Goal: Information Seeking & Learning: Learn about a topic

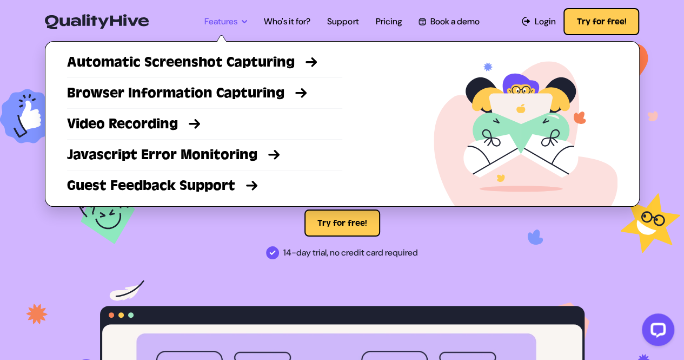
click at [237, 24] on link "Features" at bounding box center [225, 21] width 43 height 13
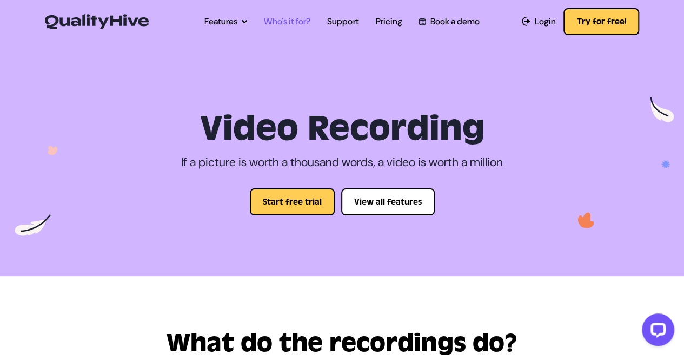
click at [291, 19] on link "Who's it for?" at bounding box center [287, 21] width 47 height 13
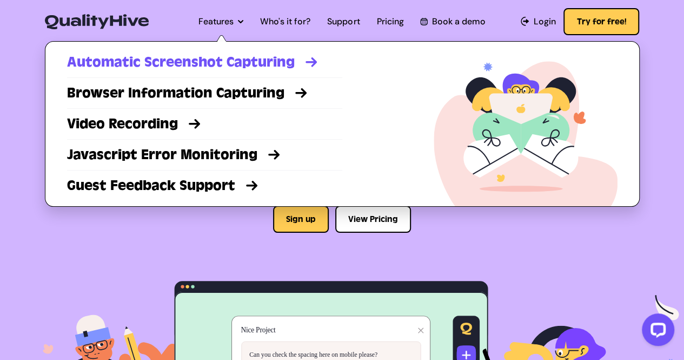
click at [156, 59] on link "Automatic Screenshot Capturing" at bounding box center [204, 61] width 275 height 19
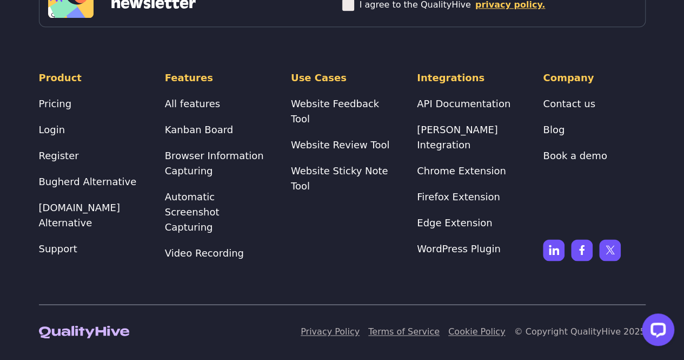
scroll to position [2721, 0]
click at [326, 124] on link "Website Feedback Tool" at bounding box center [335, 111] width 88 height 27
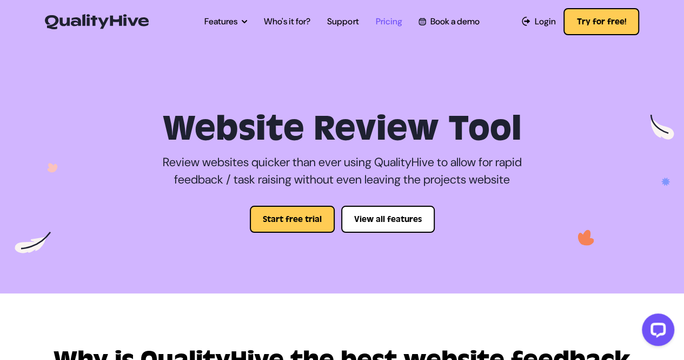
click at [397, 22] on link "Pricing" at bounding box center [388, 21] width 27 height 13
